Goal: Task Accomplishment & Management: Complete application form

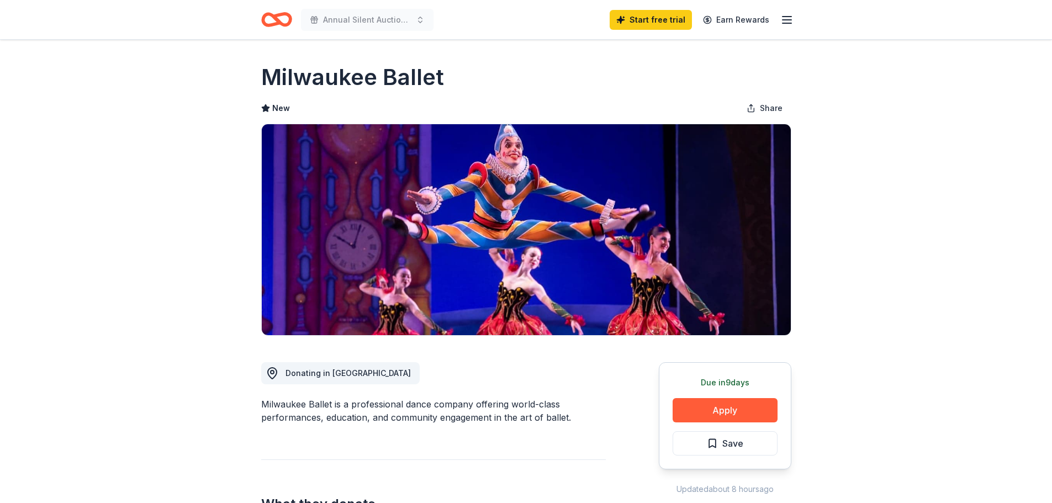
click at [285, 20] on icon "Home" at bounding box center [276, 20] width 31 height 26
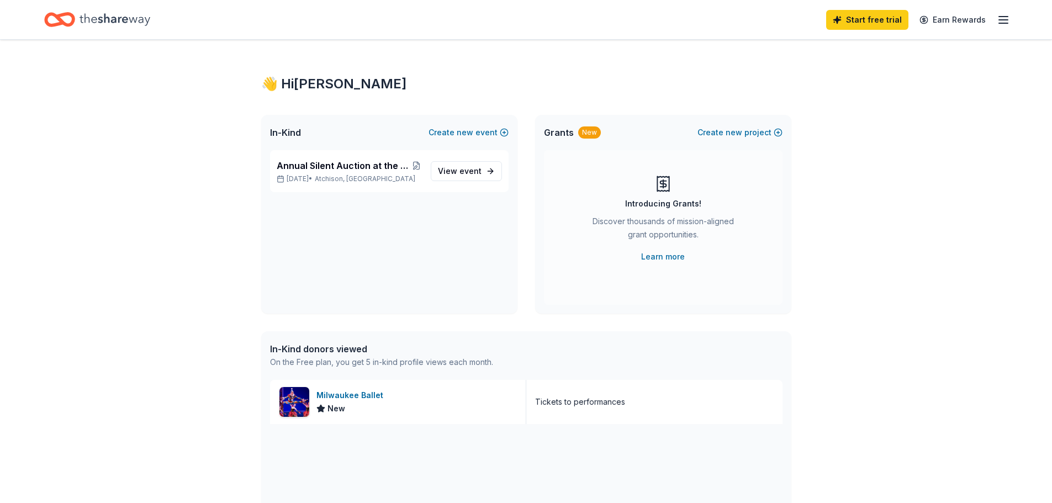
click at [559, 135] on span "Grants" at bounding box center [559, 132] width 30 height 13
click at [442, 170] on span "View event" at bounding box center [460, 171] width 44 height 13
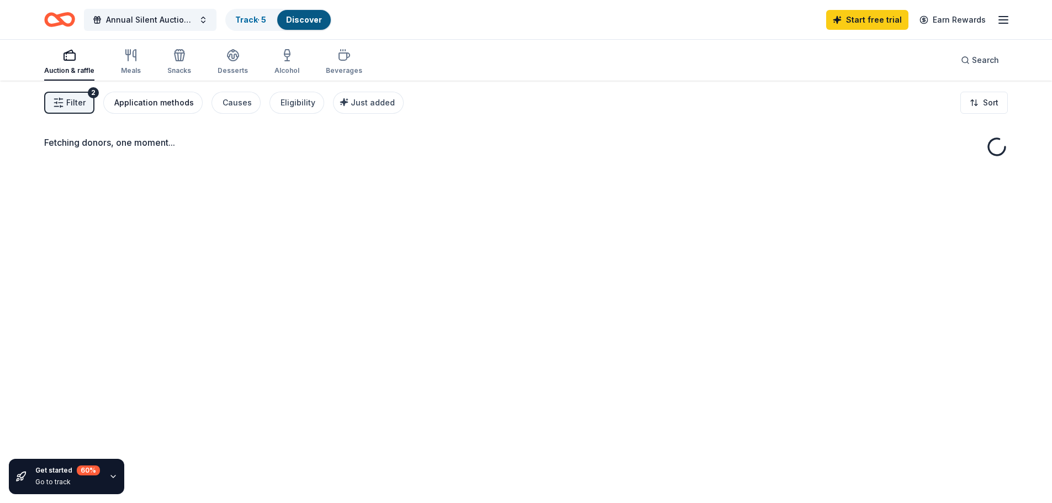
click at [169, 107] on div "Application methods" at bounding box center [154, 102] width 80 height 13
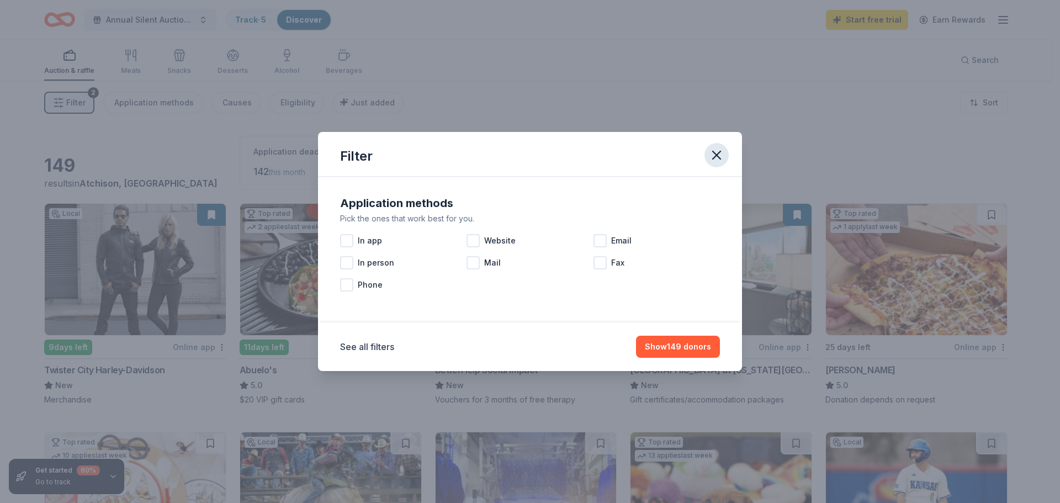
click at [716, 153] on icon "button" at bounding box center [716, 154] width 15 height 15
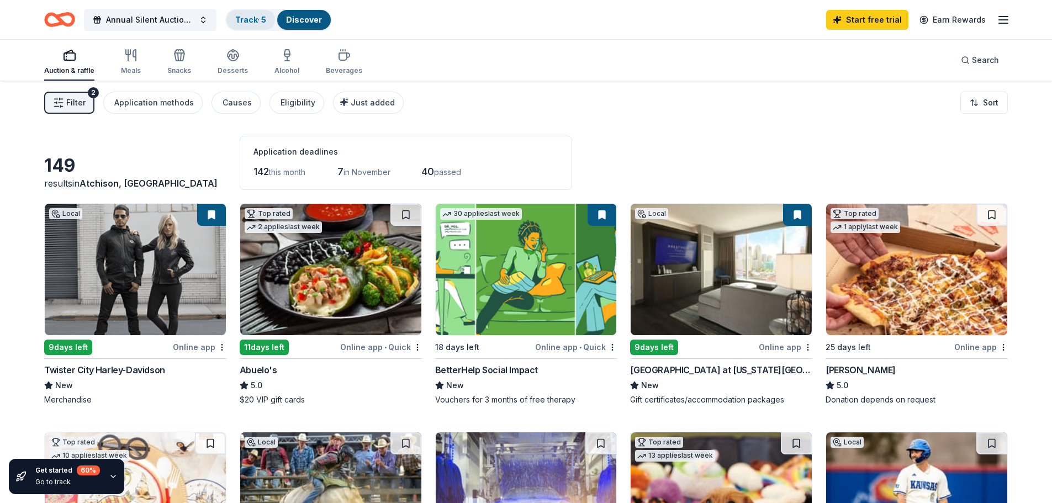
click at [247, 23] on link "Track · 5" at bounding box center [250, 19] width 31 height 9
click at [240, 17] on link "Track · 5" at bounding box center [250, 19] width 31 height 9
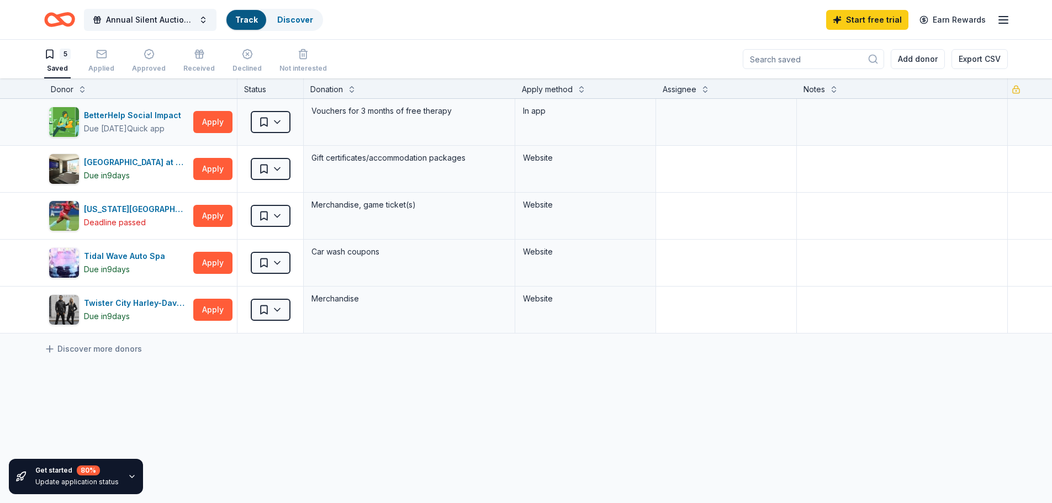
scroll to position [1, 0]
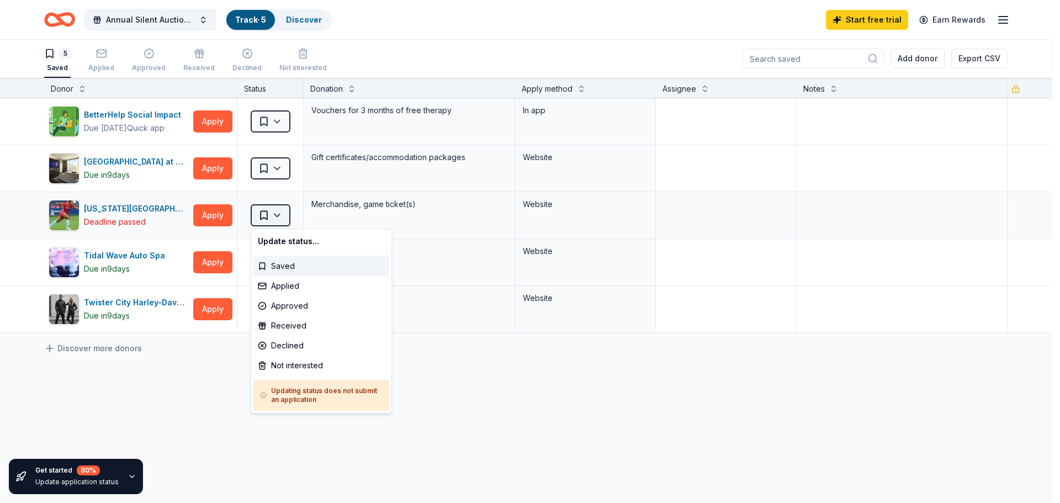
click at [280, 219] on html "Annual Silent Auction at the Chili Soup Supper Track · 5 Discover Start free tr…" at bounding box center [530, 250] width 1060 height 503
click at [168, 420] on html "Annual Silent Auction at the Chili Soup Supper Track · 5 Discover Start free tr…" at bounding box center [530, 250] width 1060 height 503
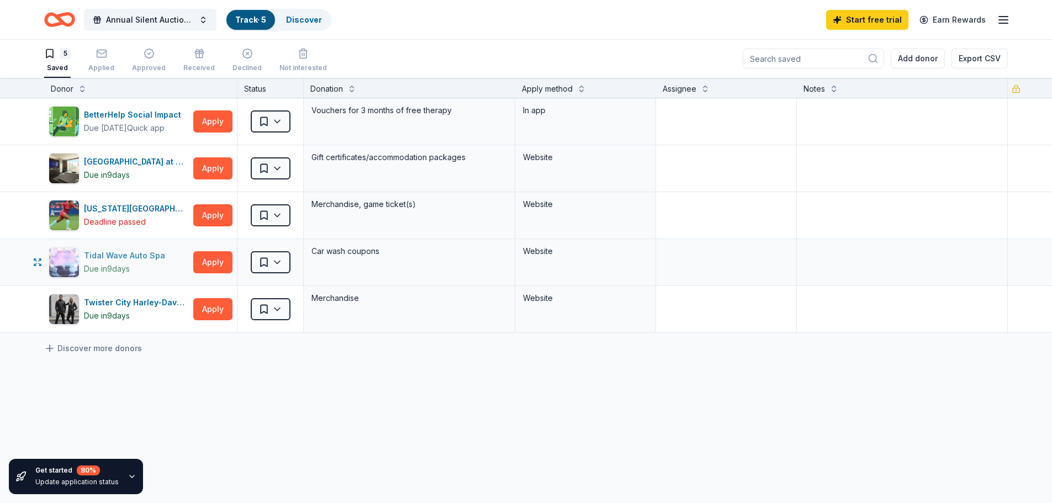
click at [134, 258] on div "Tidal Wave Auto Spa" at bounding box center [127, 255] width 86 height 13
click at [123, 161] on div "Hollywood Casino at Kansas Speedway" at bounding box center [136, 161] width 105 height 13
click at [104, 345] on link "Discover more donors" at bounding box center [93, 348] width 98 height 13
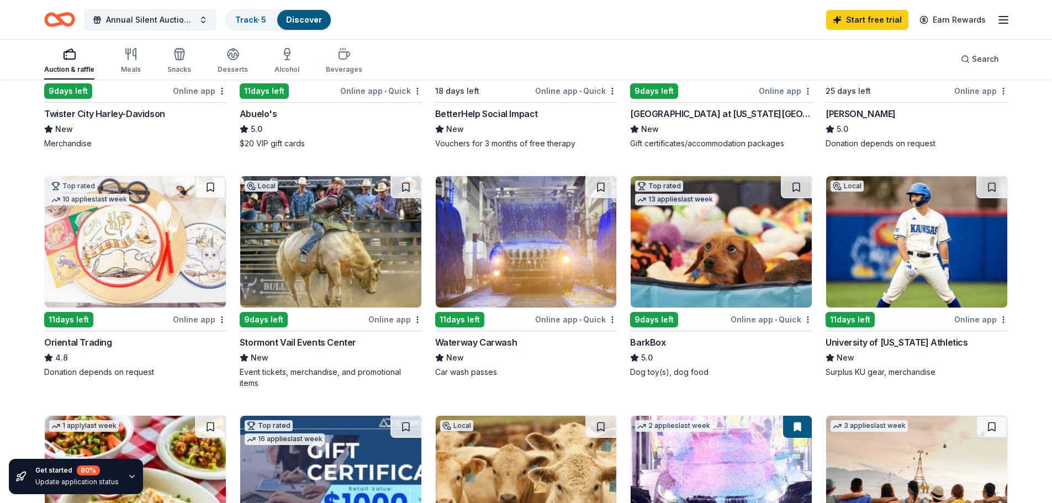
scroll to position [235, 0]
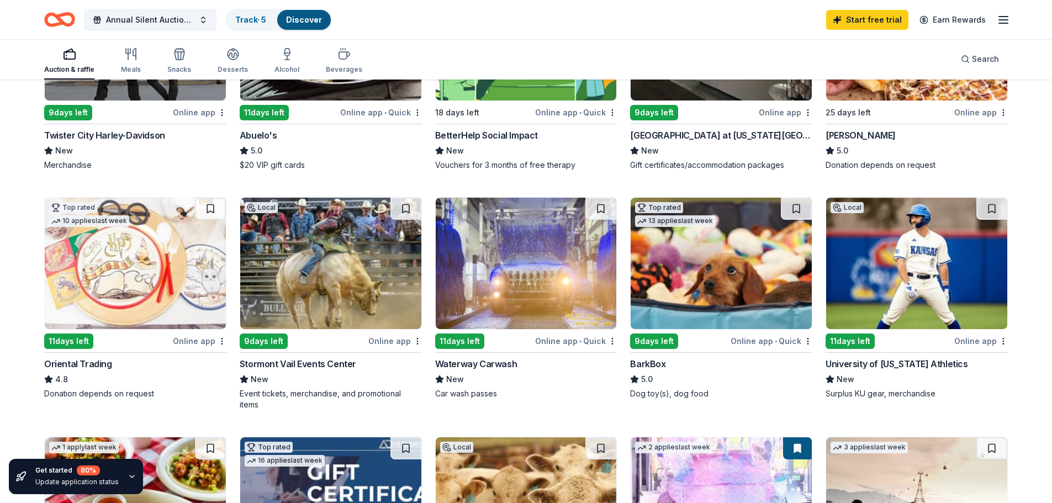
click at [667, 277] on img at bounding box center [721, 263] width 181 height 131
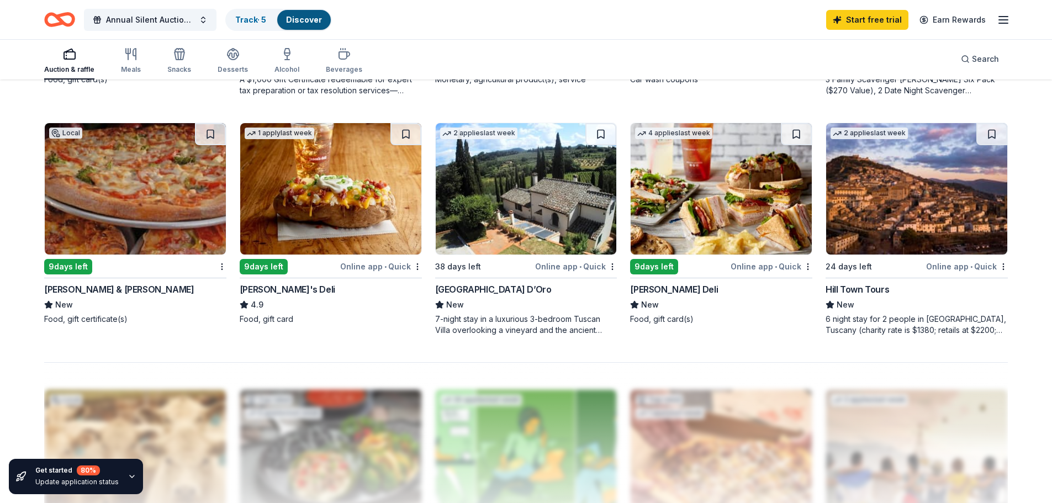
scroll to position [787, 0]
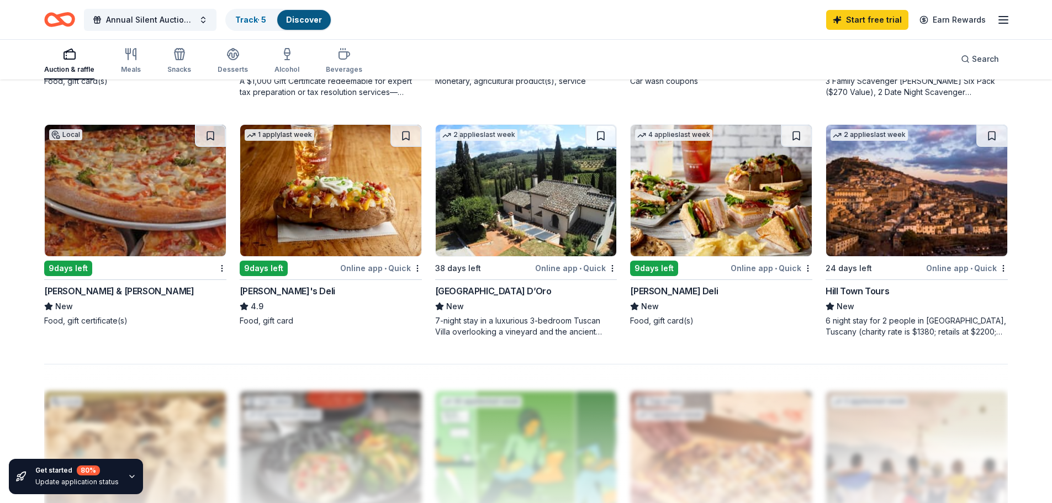
click at [684, 238] on img at bounding box center [721, 190] width 181 height 131
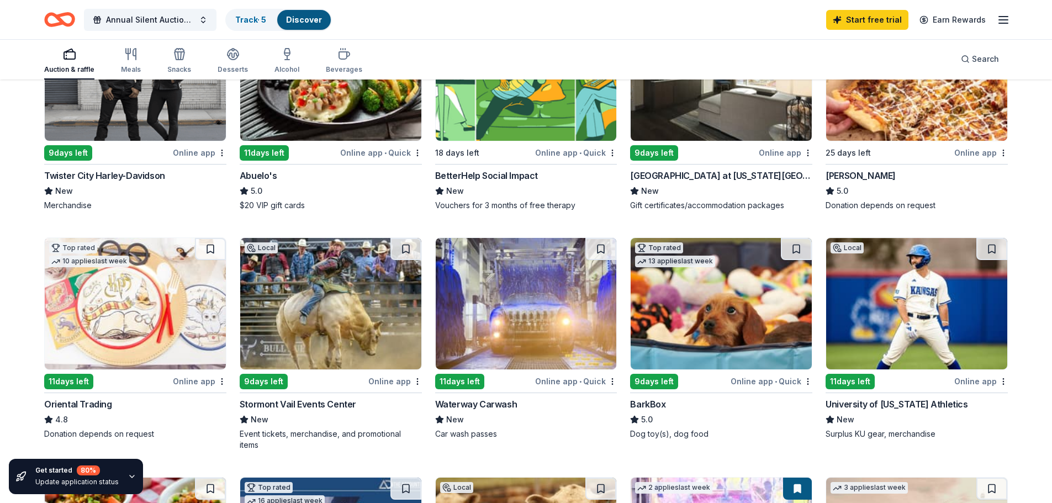
scroll to position [180, 0]
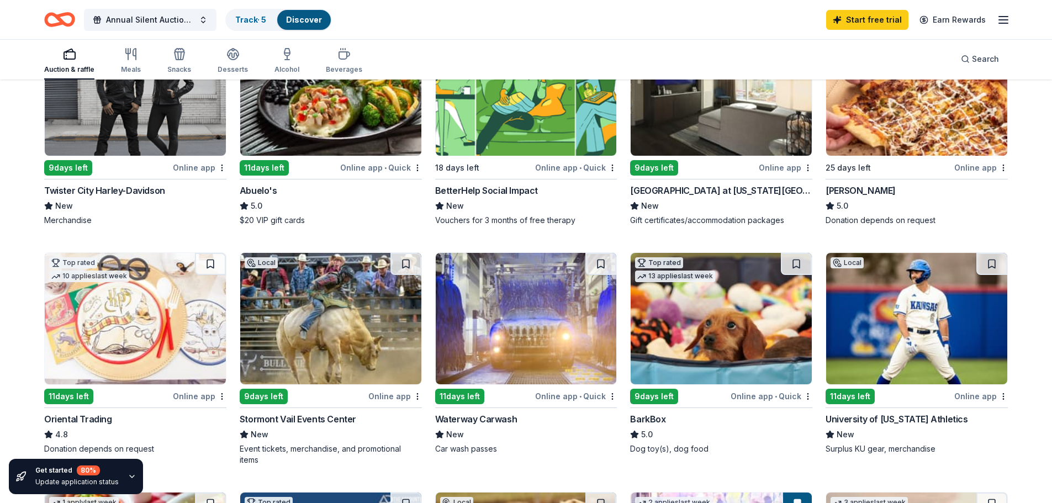
click at [334, 319] on img at bounding box center [330, 318] width 181 height 131
click at [379, 396] on div "Online app" at bounding box center [395, 396] width 54 height 14
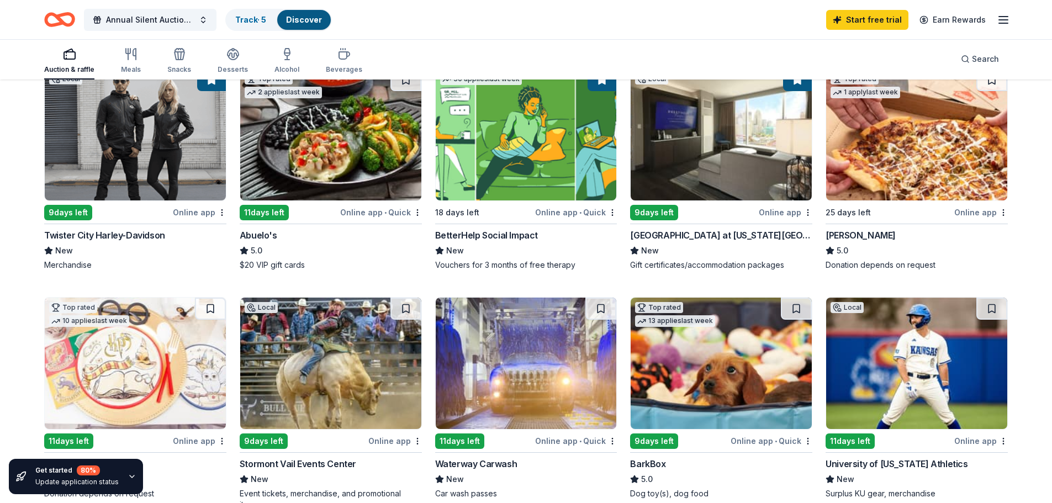
scroll to position [110, 0]
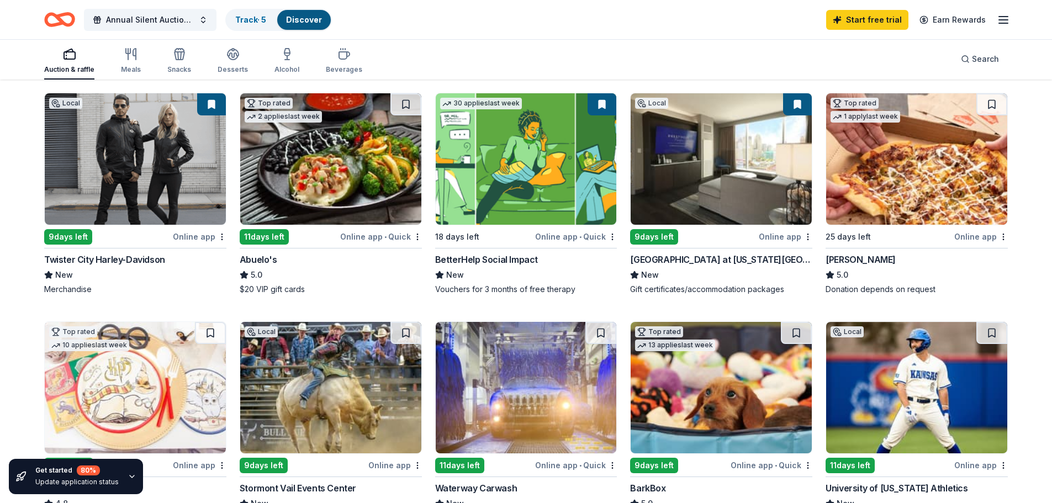
scroll to position [1, 0]
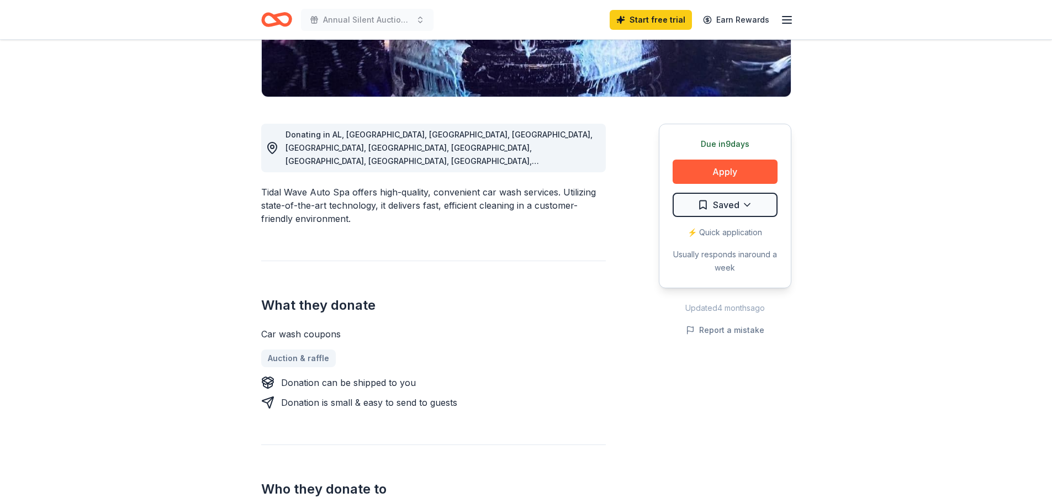
scroll to position [249, 0]
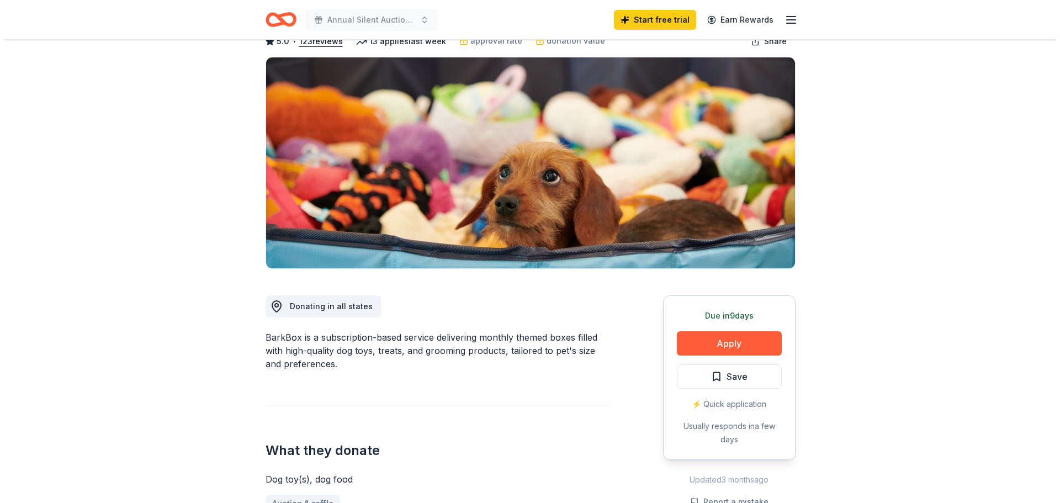
scroll to position [69, 0]
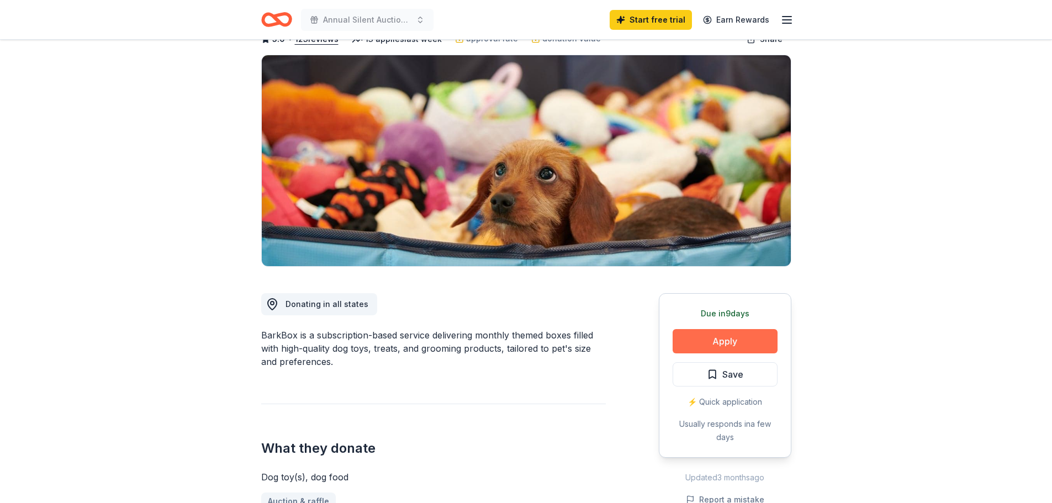
click at [741, 337] on button "Apply" at bounding box center [725, 341] width 105 height 24
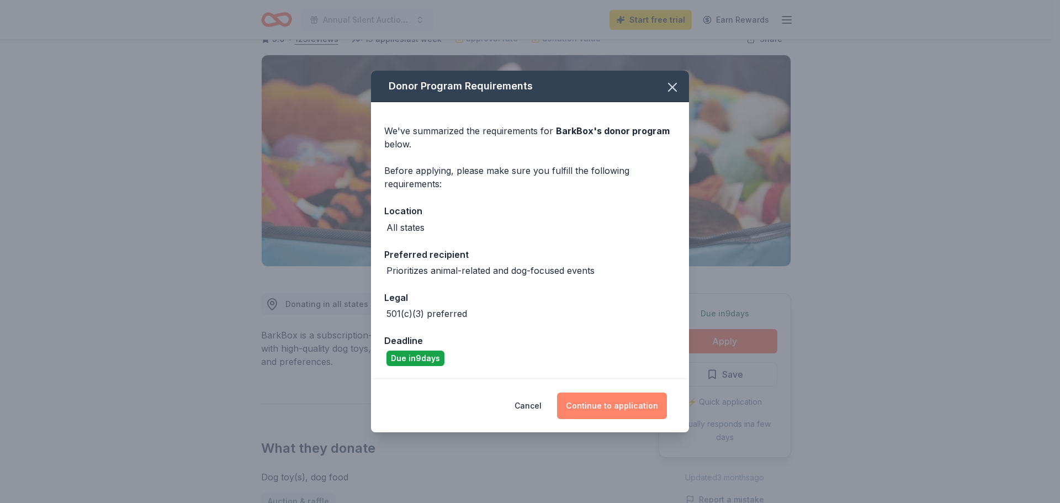
click at [604, 418] on button "Continue to application" at bounding box center [612, 406] width 110 height 27
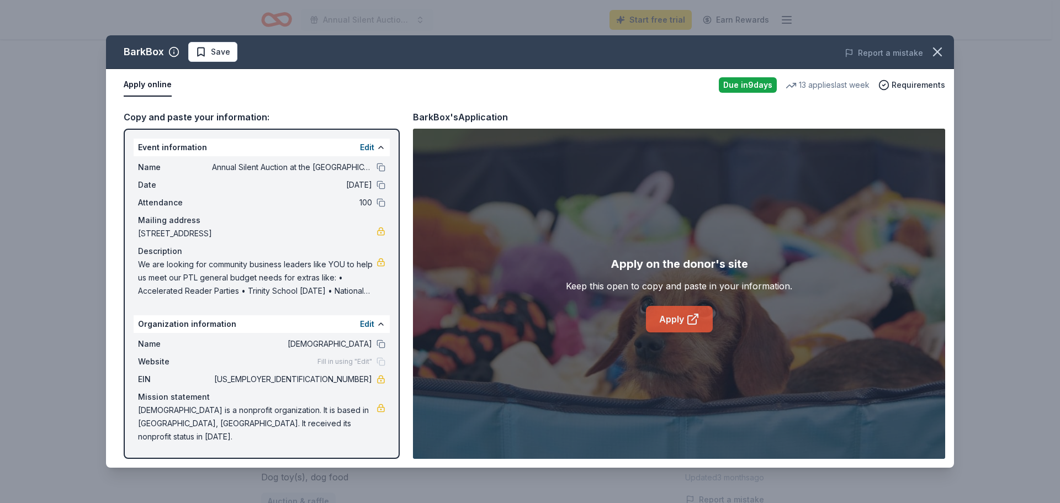
click at [666, 312] on link "Apply" at bounding box center [679, 319] width 67 height 27
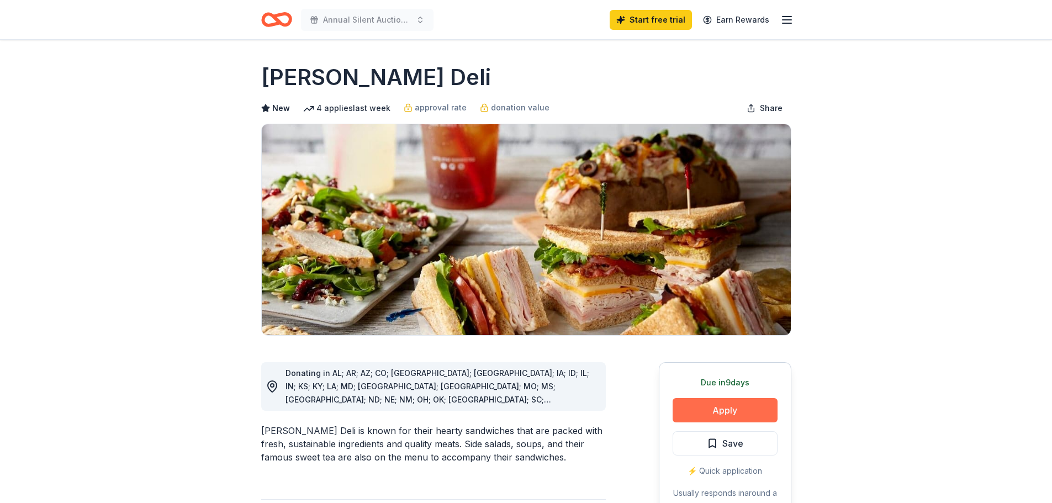
click at [743, 411] on button "Apply" at bounding box center [725, 410] width 105 height 24
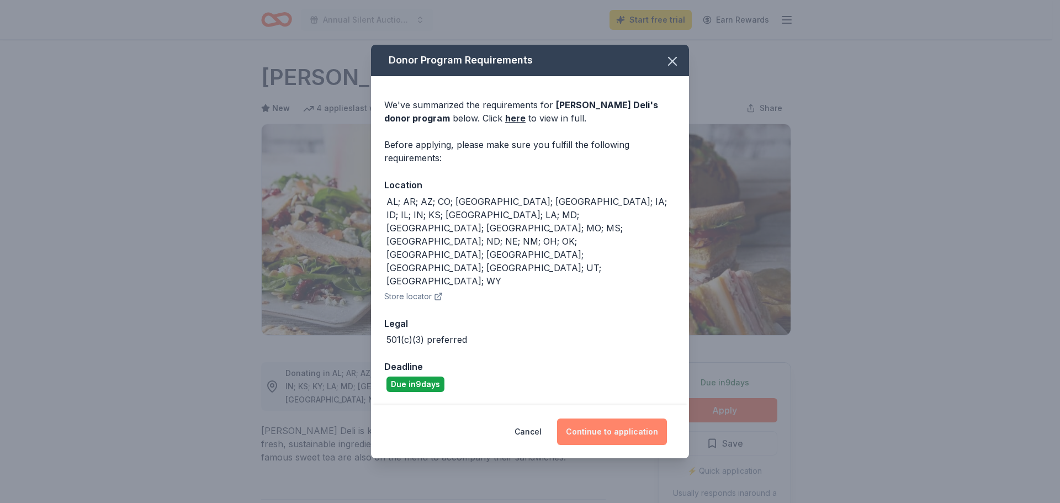
click at [599, 419] on button "Continue to application" at bounding box center [612, 432] width 110 height 27
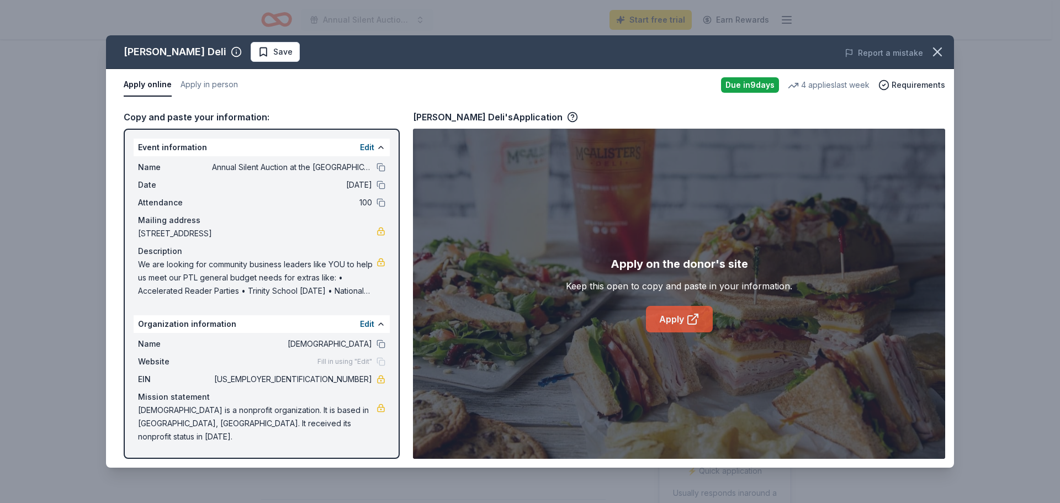
click at [692, 319] on icon at bounding box center [693, 319] width 13 height 13
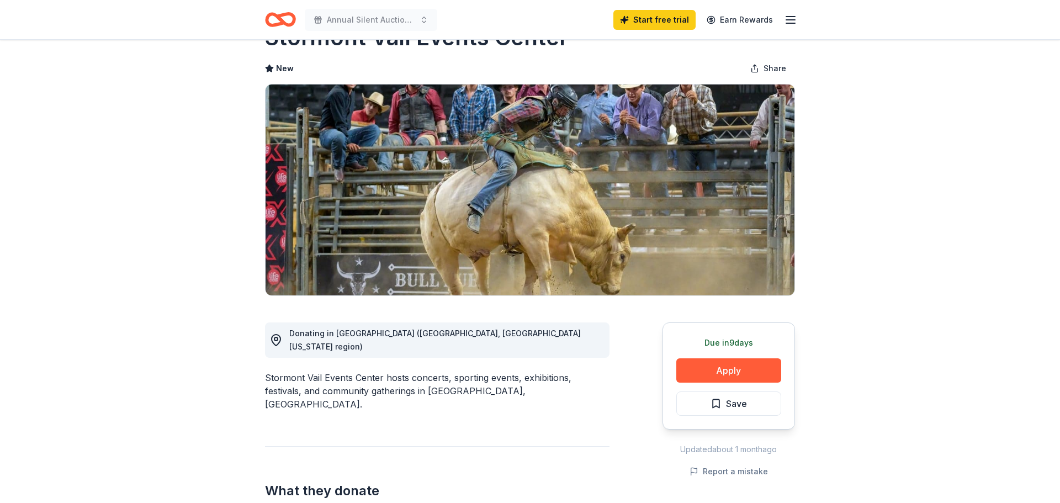
scroll to position [41, 0]
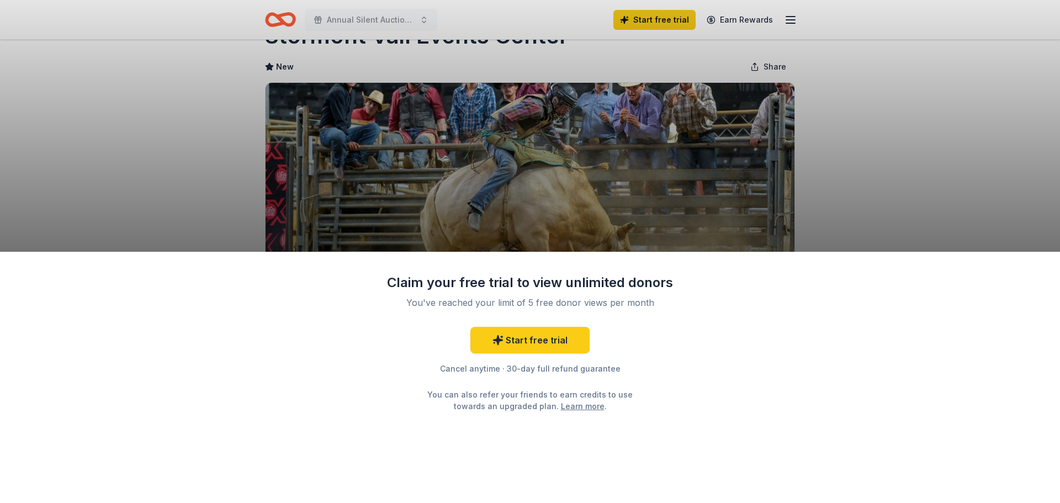
click at [927, 122] on div "Claim your free trial to view unlimited donors You've reached your limit of 5 f…" at bounding box center [530, 251] width 1060 height 503
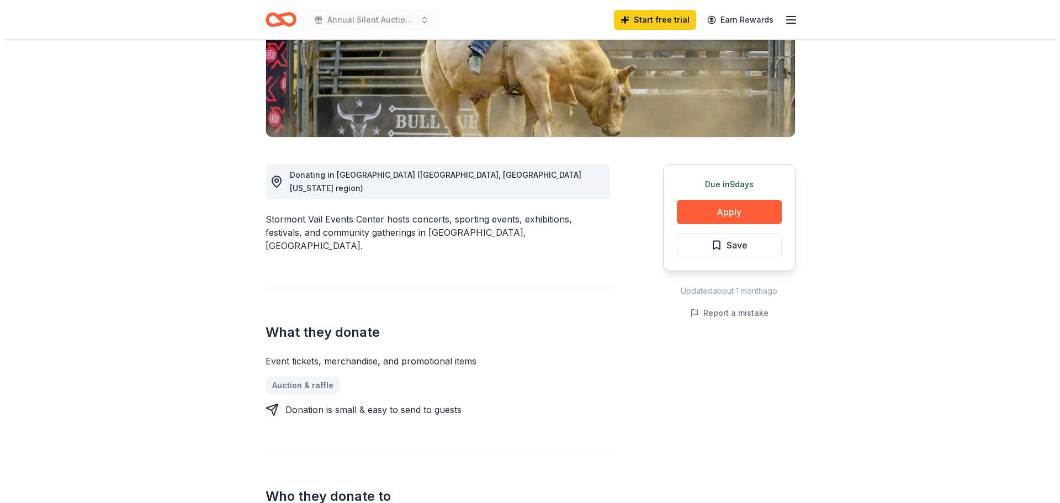
scroll to position [207, 0]
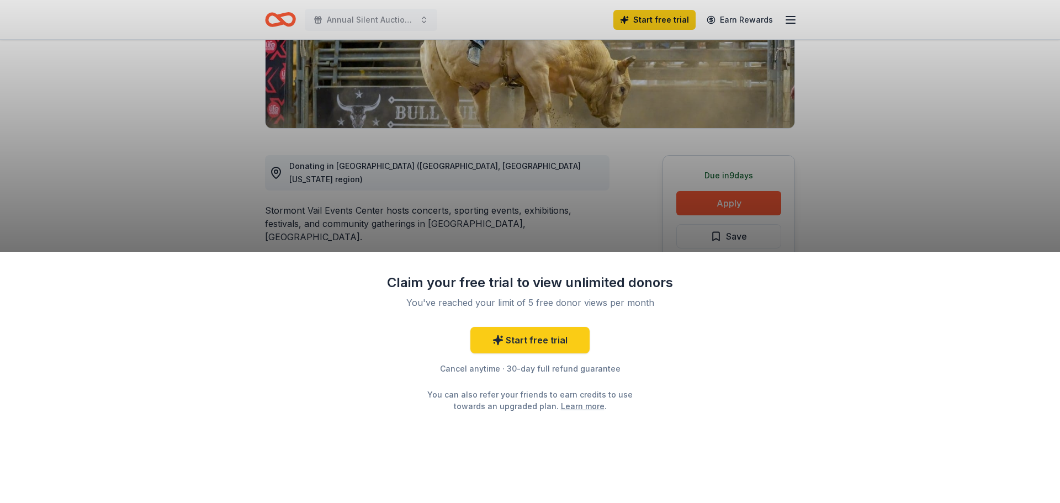
click at [758, 193] on div "Claim your free trial to view unlimited donors You've reached your limit of 5 f…" at bounding box center [530, 251] width 1060 height 503
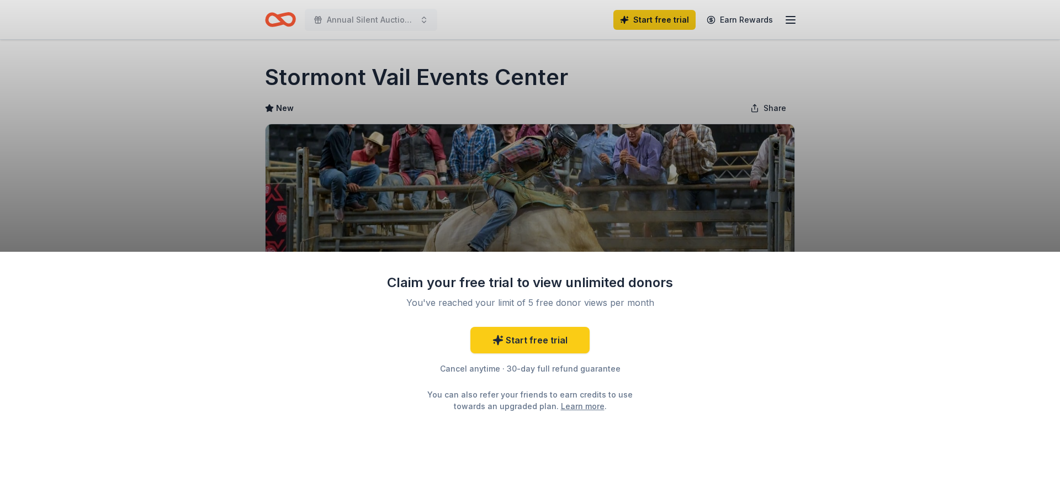
click at [753, 407] on div "Claim your free trial to view unlimited donors You've reached your limit of 5 f…" at bounding box center [530, 378] width 1060 height 252
